Goal: Book appointment/travel/reservation

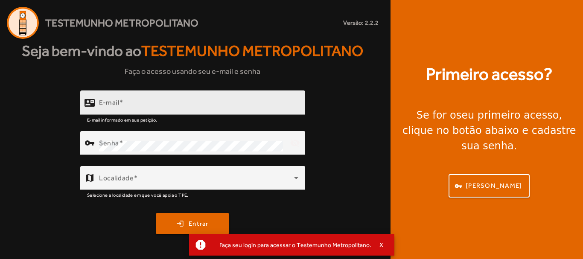
click at [218, 119] on div at bounding box center [227, 119] width 141 height 9
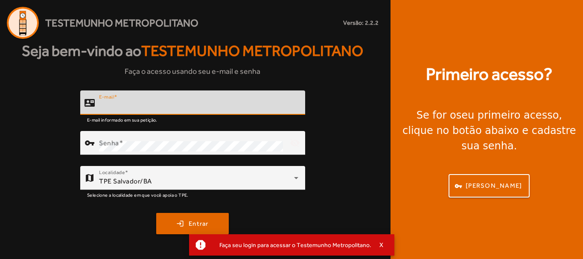
click at [212, 104] on input "E-mail" at bounding box center [198, 106] width 199 height 10
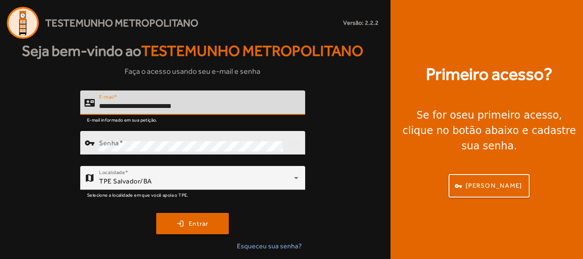
type input "**********"
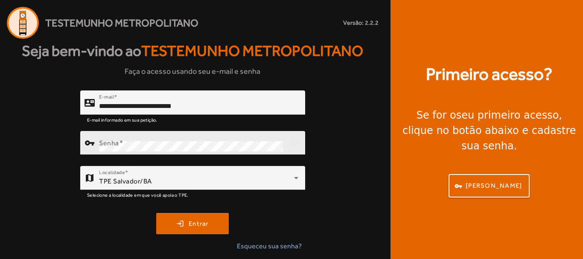
click at [211, 137] on div "Senha" at bounding box center [191, 143] width 184 height 24
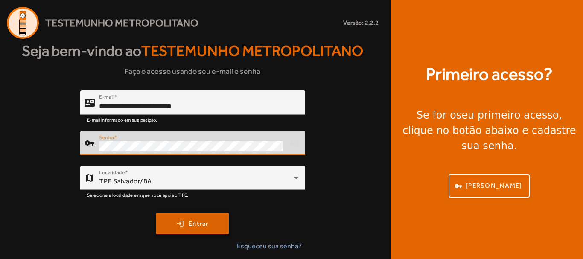
click at [200, 231] on span "submit" at bounding box center [192, 223] width 71 height 20
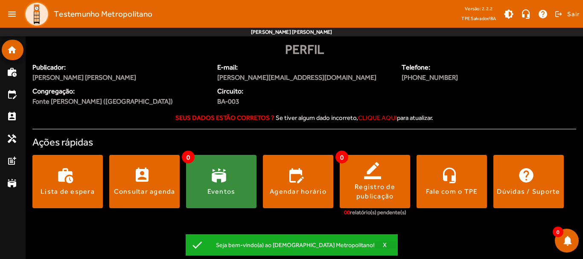
click at [383, 245] on span "X" at bounding box center [385, 245] width 4 height 8
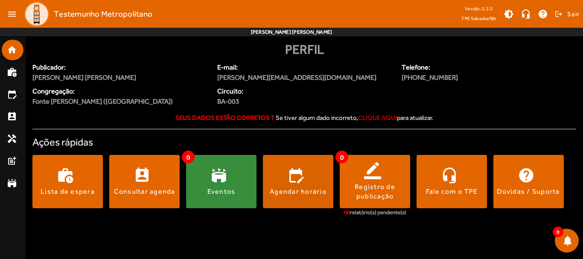
click at [306, 203] on span at bounding box center [298, 181] width 70 height 53
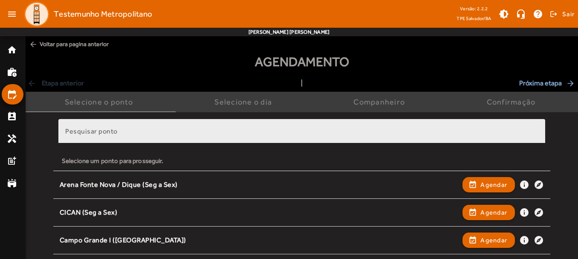
click at [171, 120] on div "Pesquisar ponto" at bounding box center [301, 131] width 473 height 24
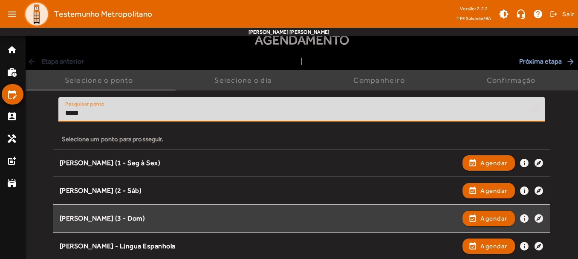
scroll to position [43, 0]
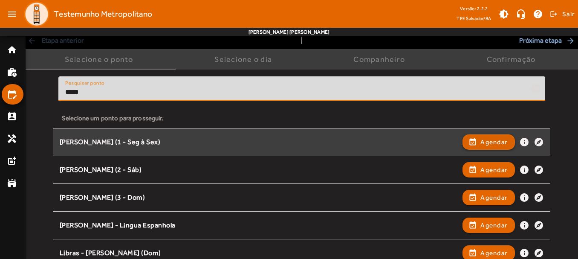
type input "*****"
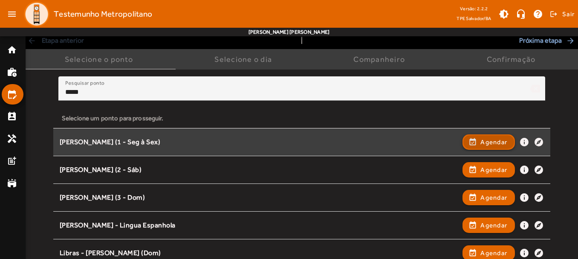
click at [491, 146] on span "Agendar" at bounding box center [494, 142] width 27 height 10
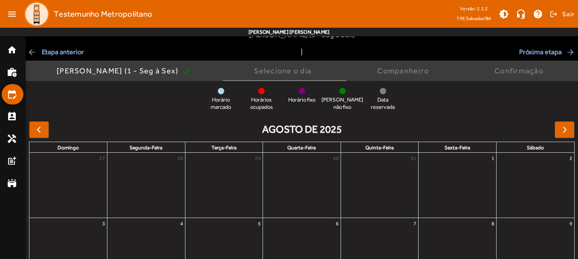
scroll to position [0, 0]
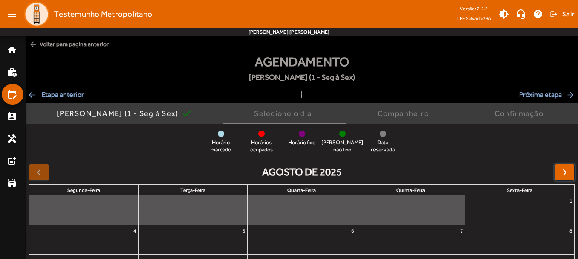
click at [556, 170] on button "button" at bounding box center [565, 172] width 20 height 17
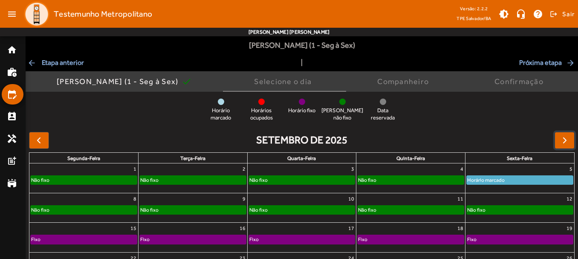
scroll to position [85, 0]
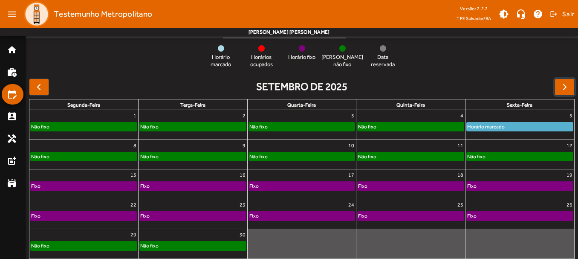
click at [498, 157] on div "Não fixo" at bounding box center [520, 156] width 106 height 9
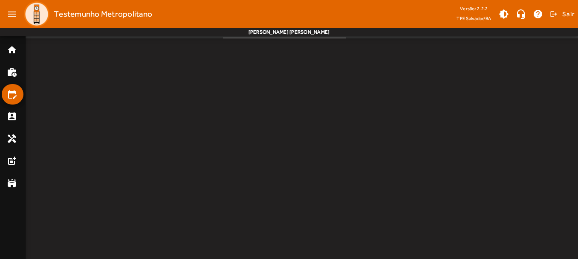
scroll to position [0, 0]
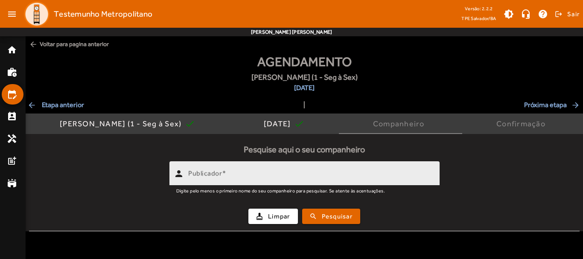
click at [284, 178] on input "Publicador" at bounding box center [310, 177] width 244 height 10
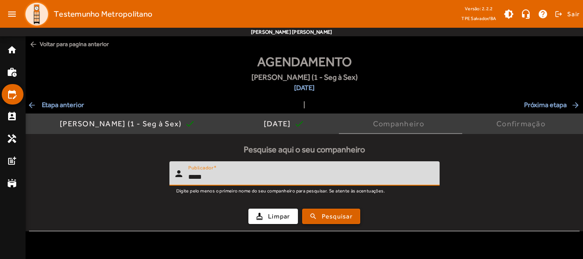
type input "*****"
click at [348, 214] on span "Pesquisar" at bounding box center [337, 217] width 31 height 10
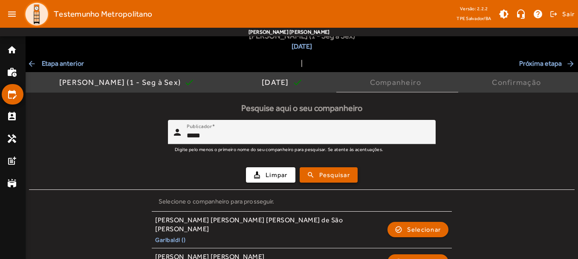
scroll to position [111, 0]
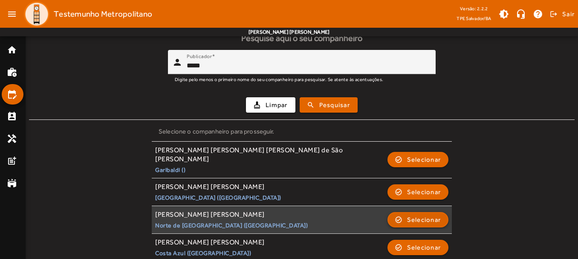
click at [408, 215] on span "Selecionar" at bounding box center [424, 220] width 34 height 10
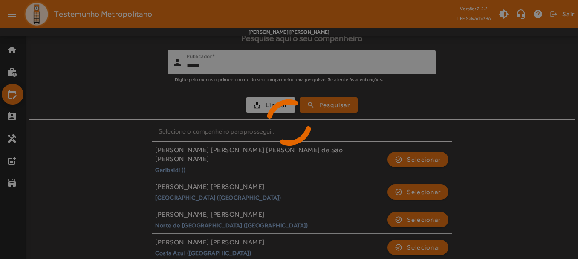
scroll to position [0, 0]
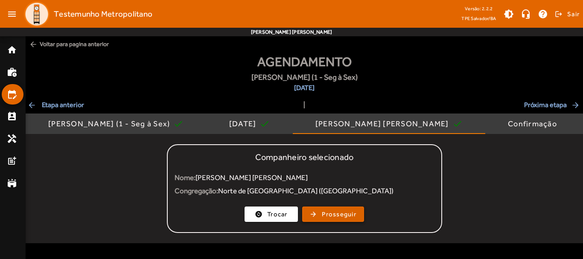
click at [344, 216] on span "Prosseguir" at bounding box center [339, 214] width 35 height 10
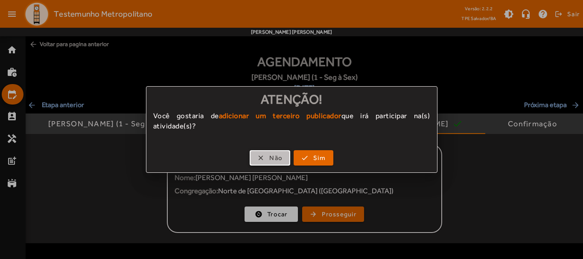
click at [273, 160] on span "Não" at bounding box center [275, 158] width 13 height 10
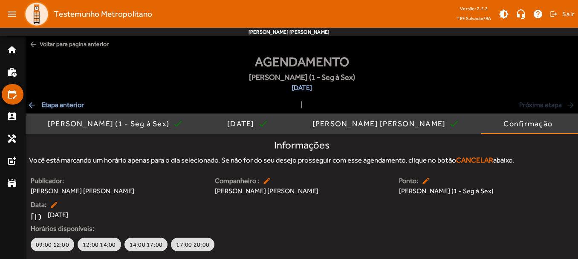
scroll to position [26, 0]
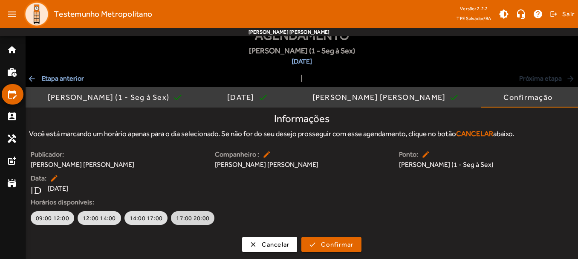
click at [188, 225] on button "17:00 20:00" at bounding box center [192, 218] width 43 height 14
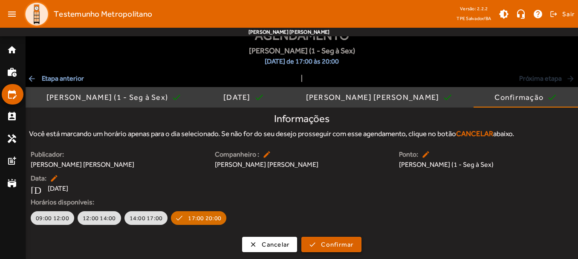
click at [331, 248] on span "Confirmar" at bounding box center [337, 245] width 32 height 10
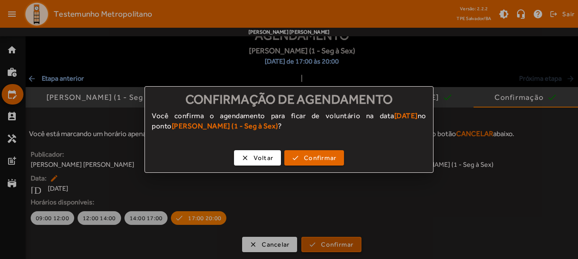
scroll to position [0, 0]
click at [299, 162] on span "button" at bounding box center [314, 158] width 58 height 20
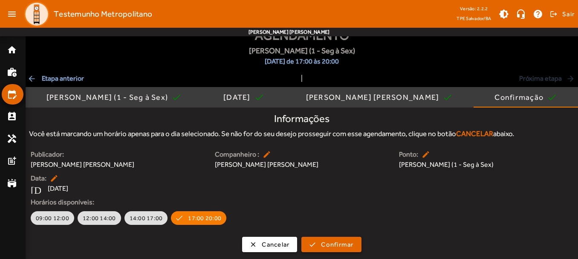
scroll to position [26, 0]
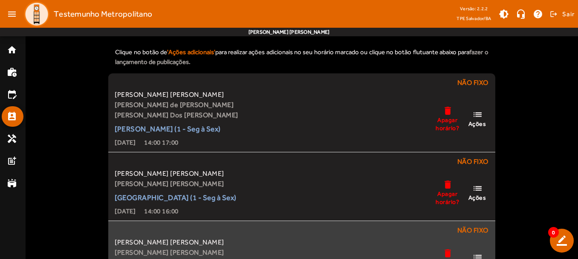
scroll to position [2, 0]
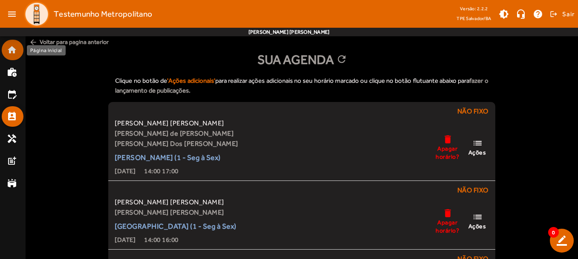
click at [6, 48] on mat-list-item "home" at bounding box center [13, 50] width 22 height 20
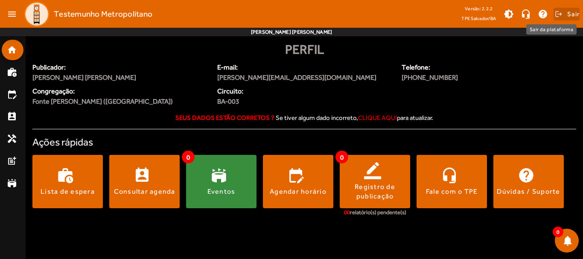
click at [577, 14] on span "Sair" at bounding box center [573, 14] width 12 height 14
